Goal: Find specific page/section: Find specific page/section

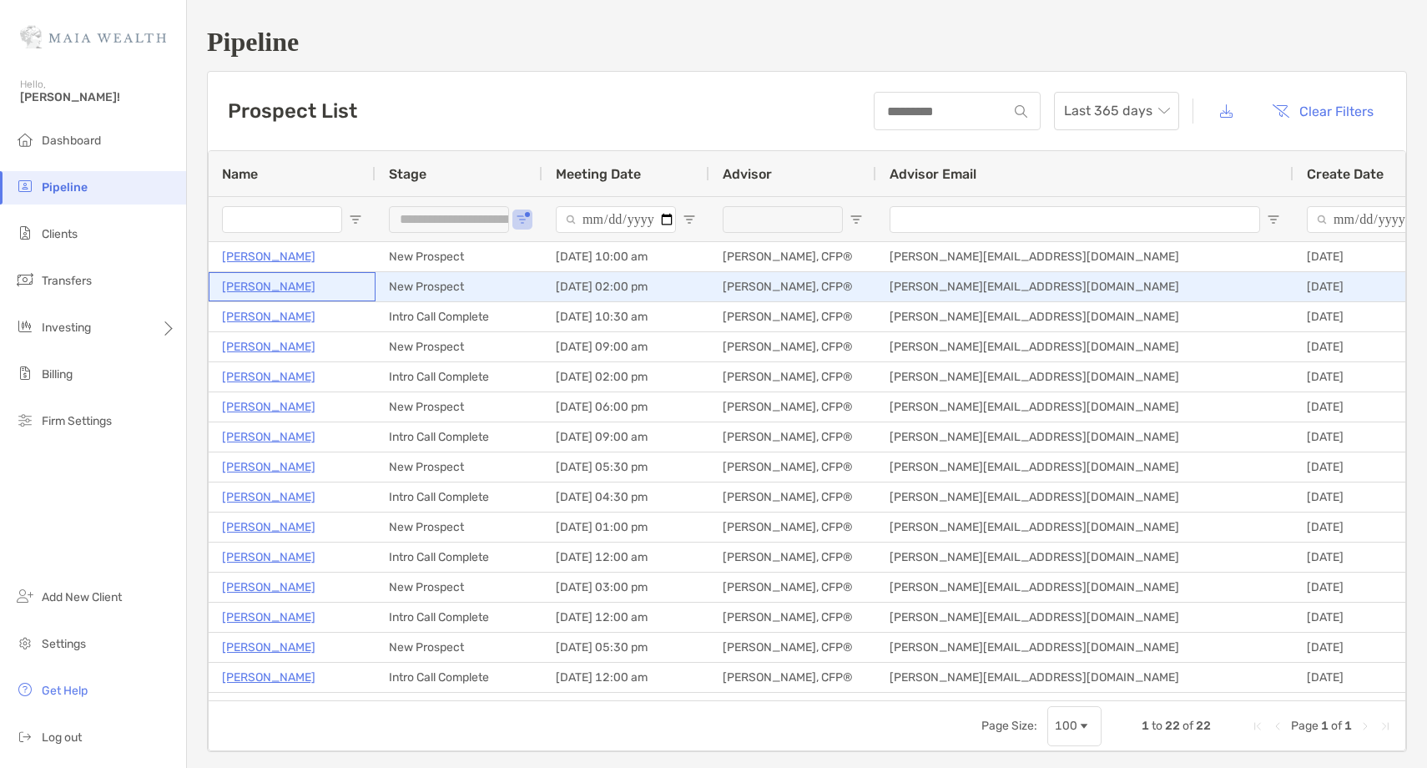
click at [289, 290] on p "[PERSON_NAME]" at bounding box center [268, 286] width 93 height 21
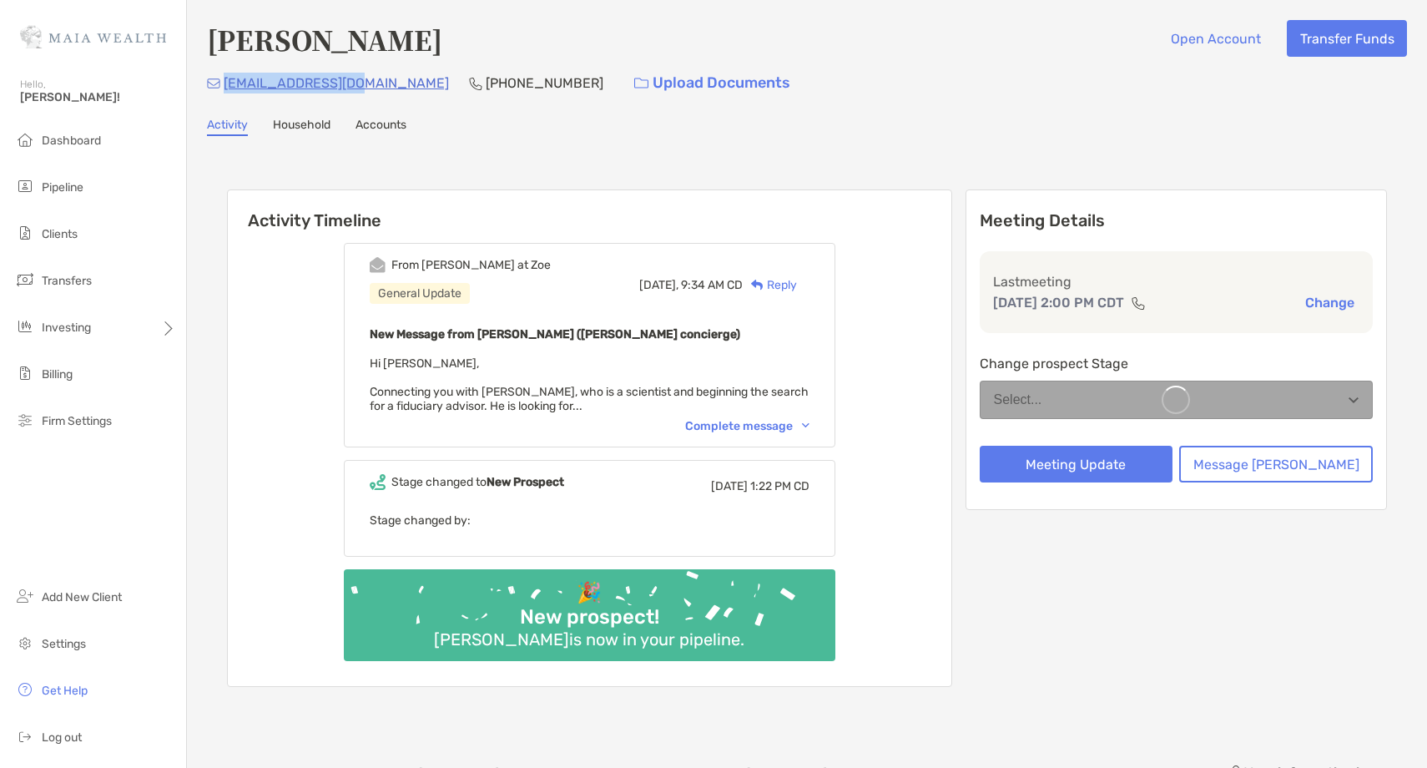
click at [225, 85] on div "[EMAIL_ADDRESS][DOMAIN_NAME] [PHONE_NUMBER] Upload Documents" at bounding box center [807, 83] width 1200 height 36
